Goal: Navigation & Orientation: Find specific page/section

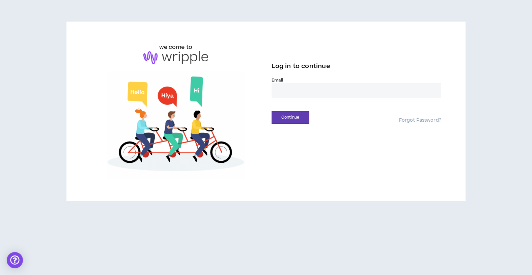
click at [332, 89] on input "email" at bounding box center [356, 90] width 170 height 14
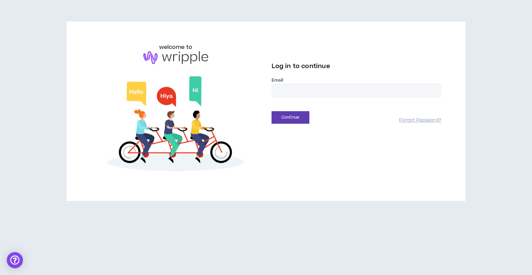
type input "**********"
click at [292, 119] on button "Continue" at bounding box center [290, 117] width 38 height 12
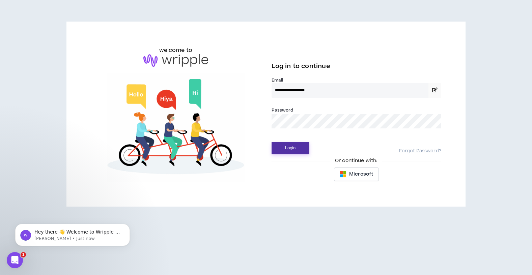
click at [287, 148] on button "Login" at bounding box center [290, 148] width 38 height 12
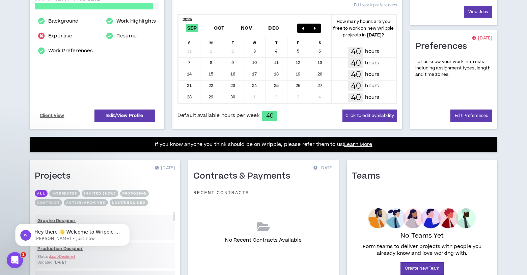
scroll to position [180, 0]
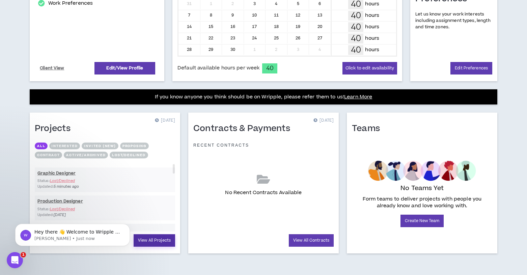
click at [151, 246] on link "View All Projects" at bounding box center [154, 240] width 41 height 12
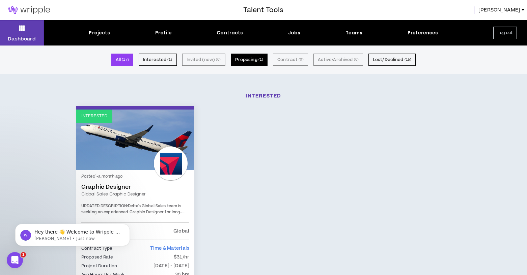
click at [237, 61] on button "Proposing ( 1 )" at bounding box center [249, 60] width 37 height 12
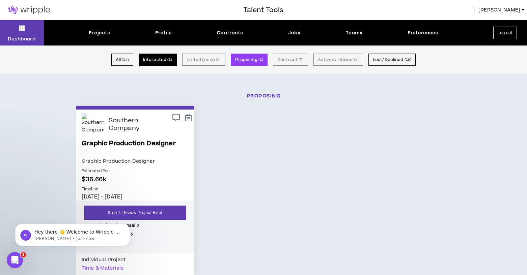
click at [155, 60] on button "Interested ( 1 )" at bounding box center [158, 60] width 38 height 12
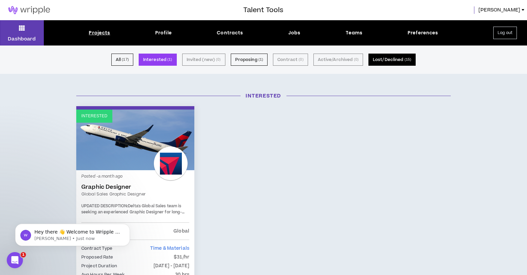
click at [389, 58] on button "Lost/Declined ( 15 )" at bounding box center [391, 60] width 47 height 12
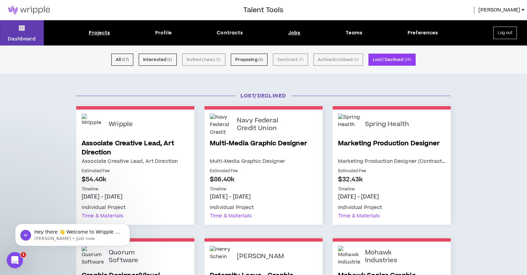
click at [295, 35] on div "Jobs" at bounding box center [294, 32] width 12 height 7
